Goal: Find specific page/section: Find specific page/section

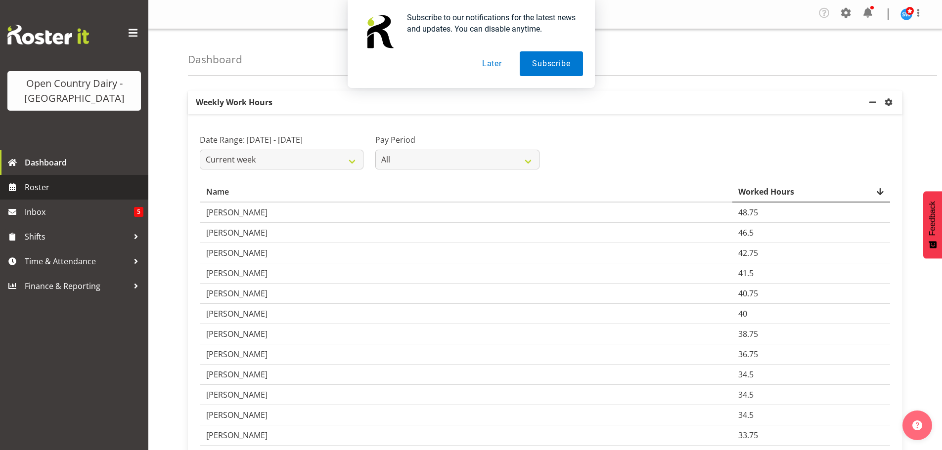
click at [39, 184] on span "Roster" at bounding box center [84, 187] width 119 height 15
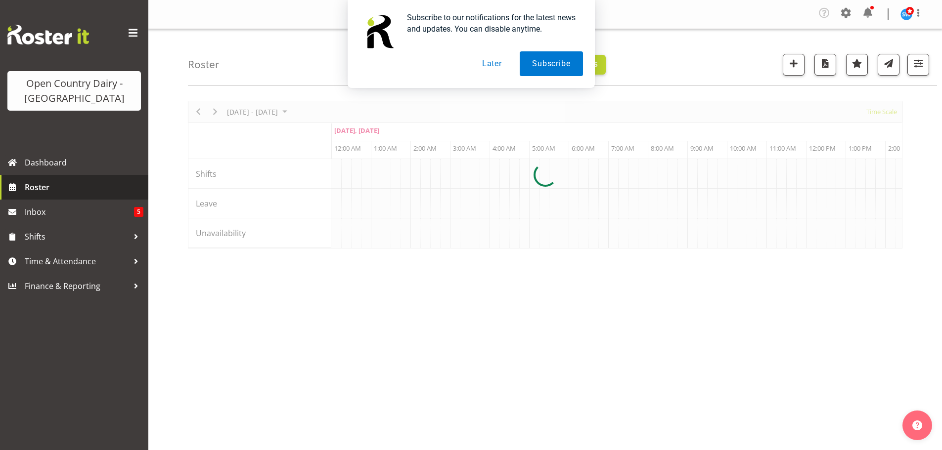
scroll to position [0, 2847]
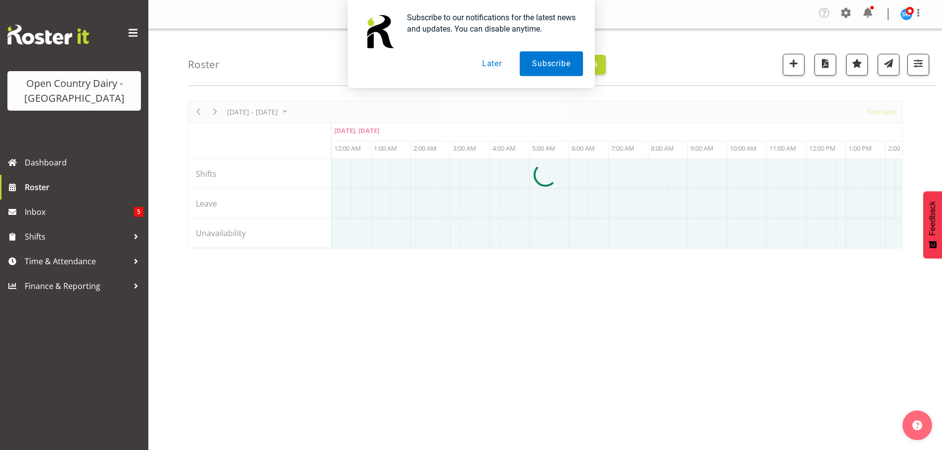
click at [491, 59] on button "Later" at bounding box center [492, 63] width 44 height 25
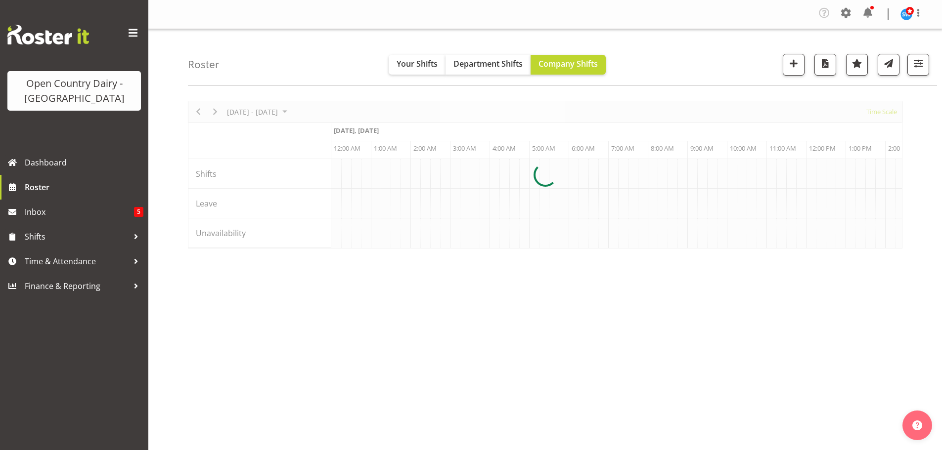
scroll to position [0, 3203]
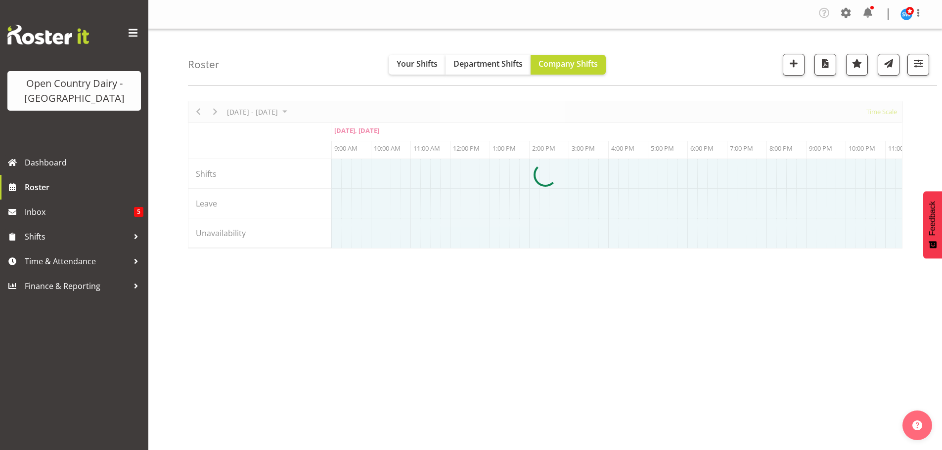
click at [577, 249] on div at bounding box center [545, 175] width 714 height 148
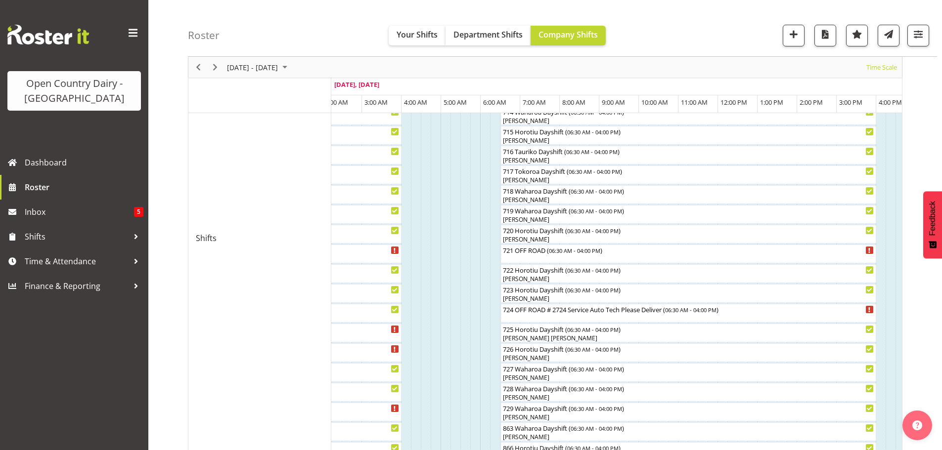
scroll to position [425, 0]
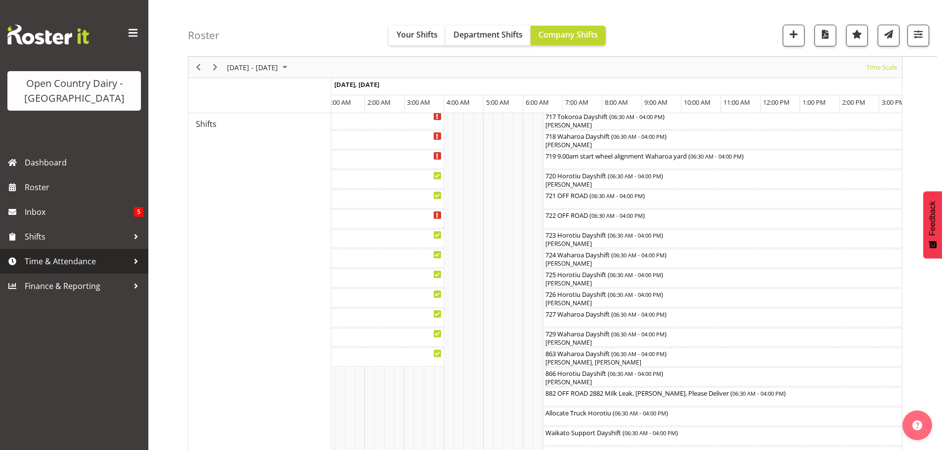
click at [94, 261] on span "Time & Attendance" at bounding box center [77, 261] width 104 height 15
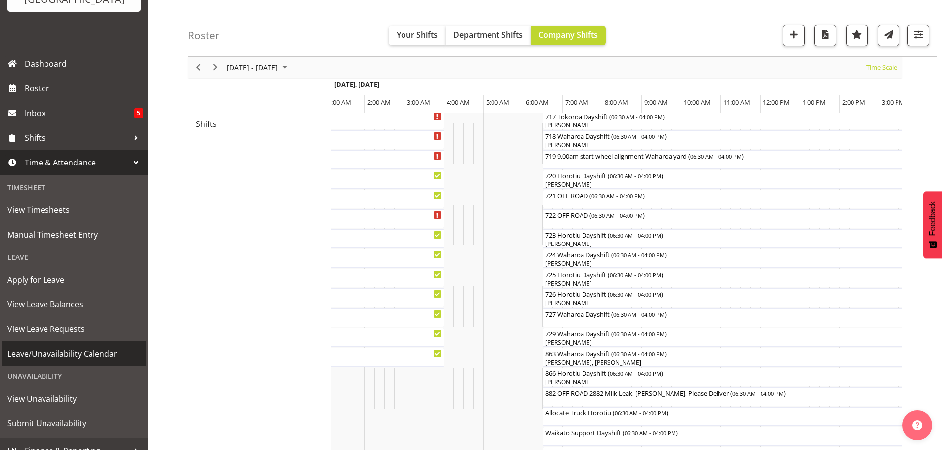
click at [88, 350] on span "Leave/Unavailability Calendar" at bounding box center [73, 354] width 133 height 15
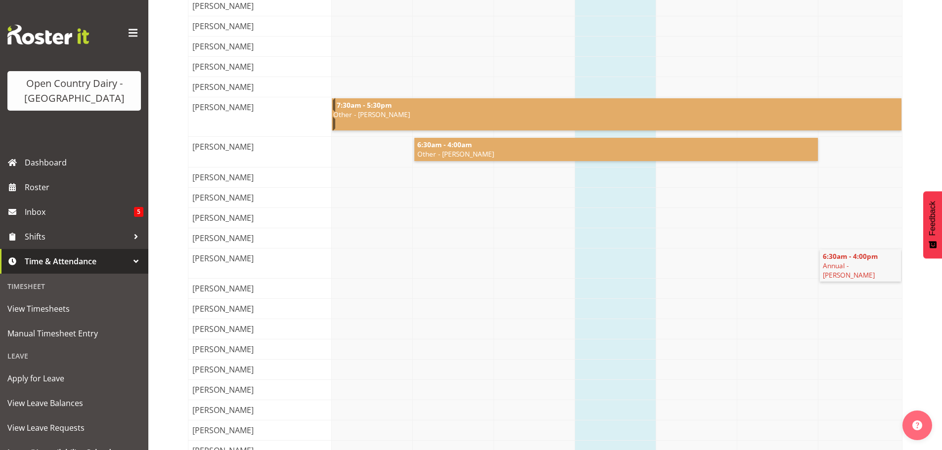
scroll to position [2648, 0]
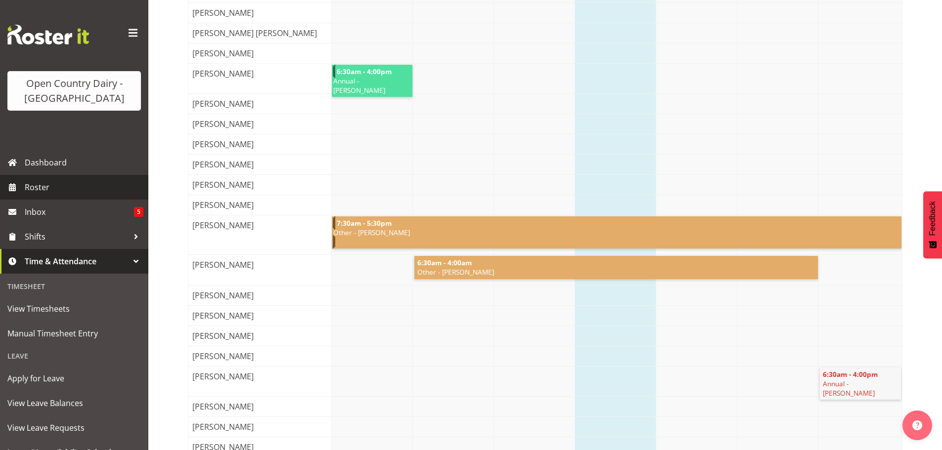
click at [45, 182] on span "Roster" at bounding box center [84, 187] width 119 height 15
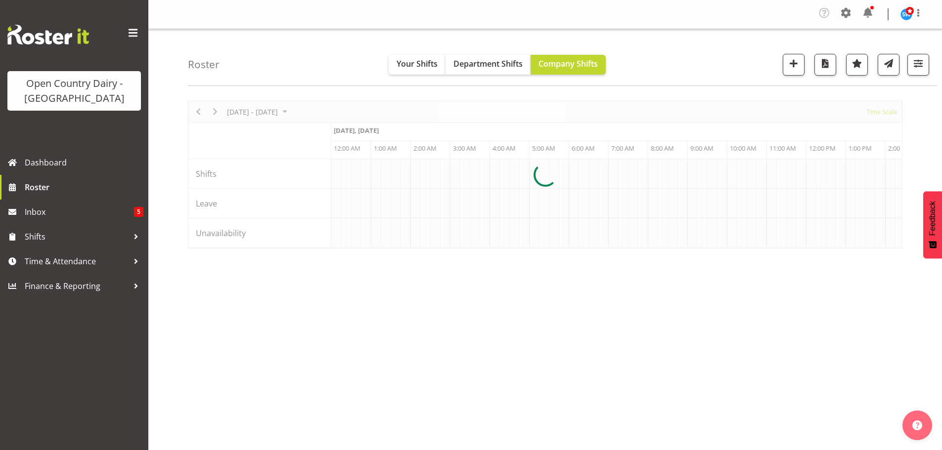
scroll to position [0, 2847]
